Goal: Navigation & Orientation: Find specific page/section

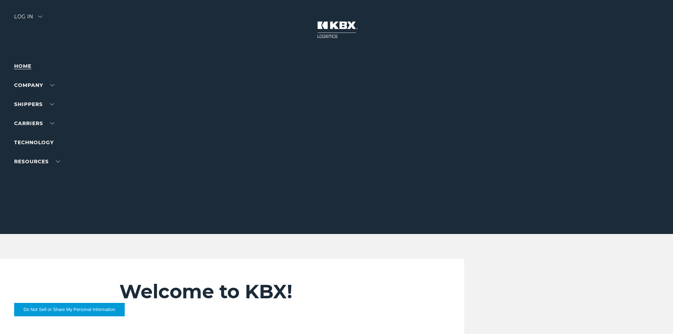
click at [27, 66] on link "Home" at bounding box center [22, 66] width 17 height 6
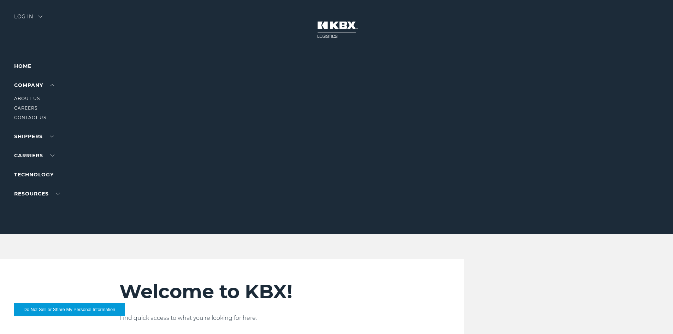
click at [29, 99] on link "About Us" at bounding box center [27, 98] width 26 height 5
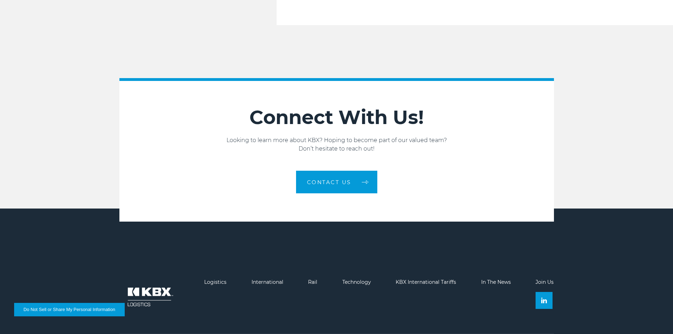
scroll to position [1193, 0]
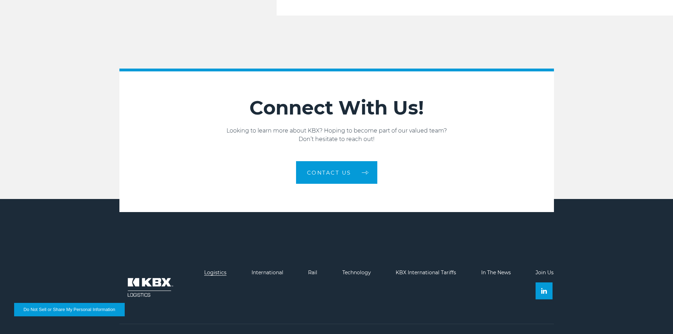
click at [218, 269] on link "Logistics" at bounding box center [215, 272] width 22 height 6
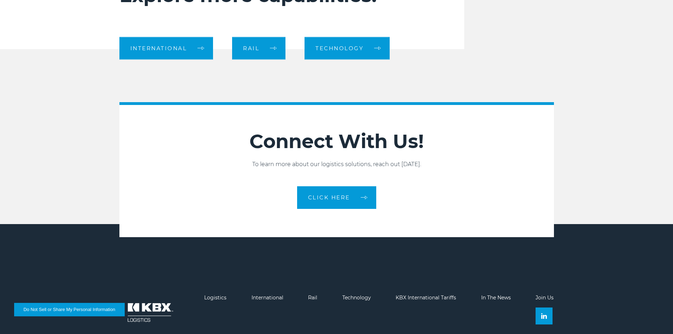
scroll to position [703, 0]
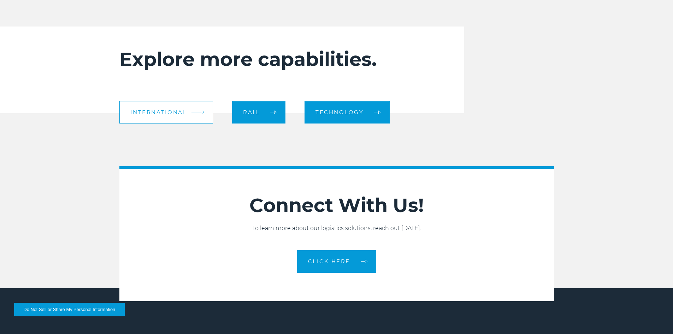
click at [160, 117] on link "International" at bounding box center [166, 112] width 94 height 23
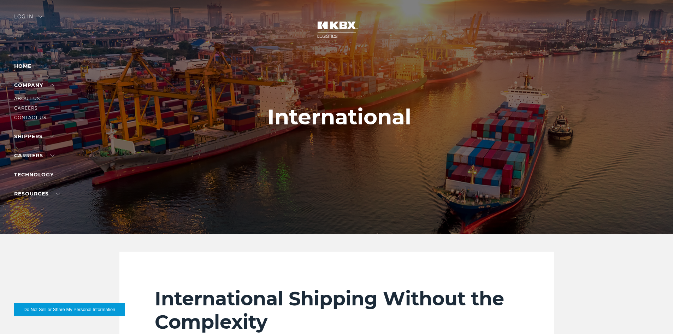
click at [29, 84] on link "Company" at bounding box center [34, 85] width 40 height 6
click at [30, 97] on link "About Us" at bounding box center [27, 98] width 26 height 5
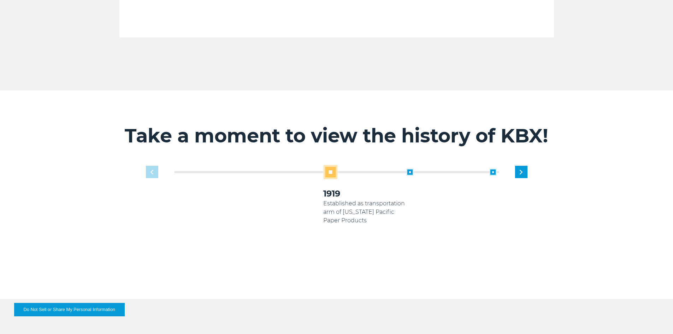
scroll to position [424, 0]
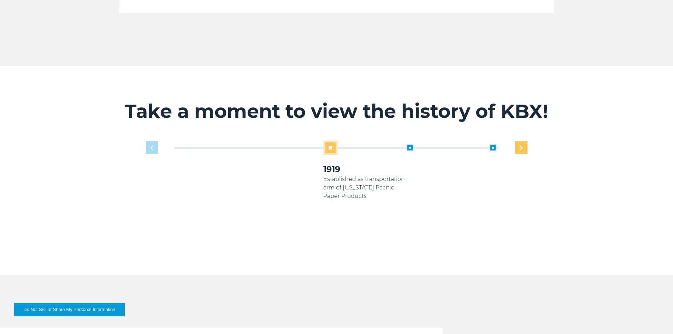
click at [524, 141] on div "Next slide" at bounding box center [521, 147] width 12 height 12
click at [142, 143] on div "1919 Established as transportation arm of Georgia Pacific Paper Products 2005 2…" at bounding box center [336, 197] width 389 height 113
click at [148, 142] on div "Previous slide" at bounding box center [152, 147] width 12 height 12
click at [523, 142] on div "Next slide" at bounding box center [521, 147] width 12 height 12
click at [524, 142] on div "Next slide" at bounding box center [521, 147] width 12 height 12
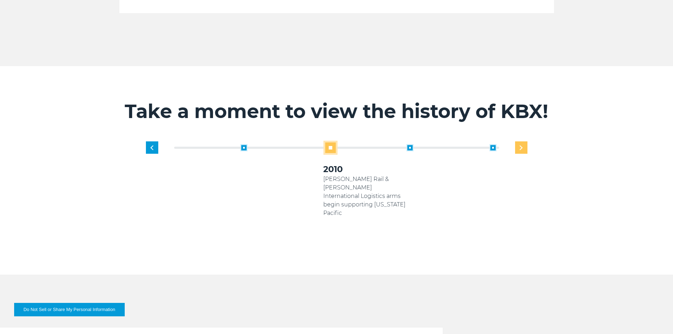
click at [524, 141] on div "Next slide" at bounding box center [521, 147] width 12 height 12
click at [519, 141] on div "1919 Established as transportation arm of Georgia Pacific Paper Products 2005 K…" at bounding box center [365, 192] width 332 height 102
